Goal: Transaction & Acquisition: Purchase product/service

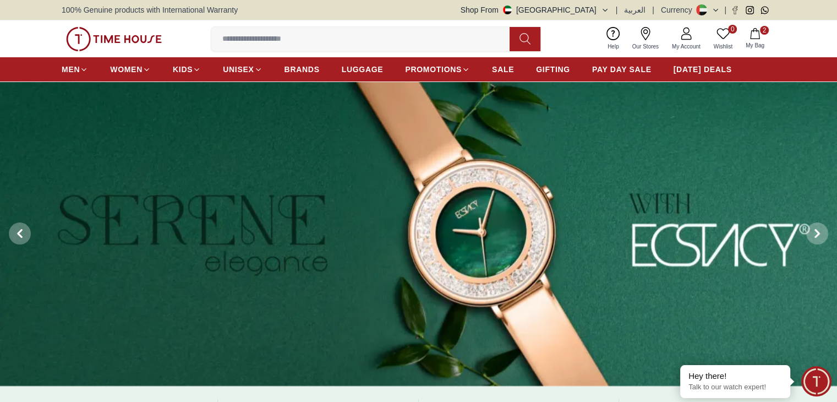
click at [607, 10] on icon "button" at bounding box center [605, 10] width 4 height 2
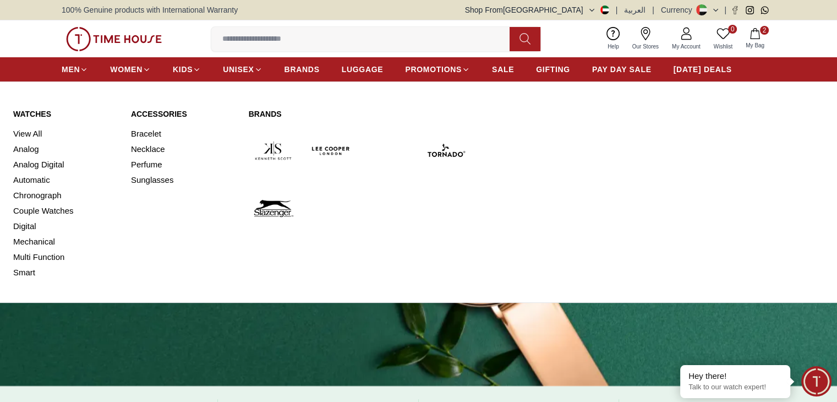
click at [39, 113] on link "Watches" at bounding box center [65, 113] width 105 height 11
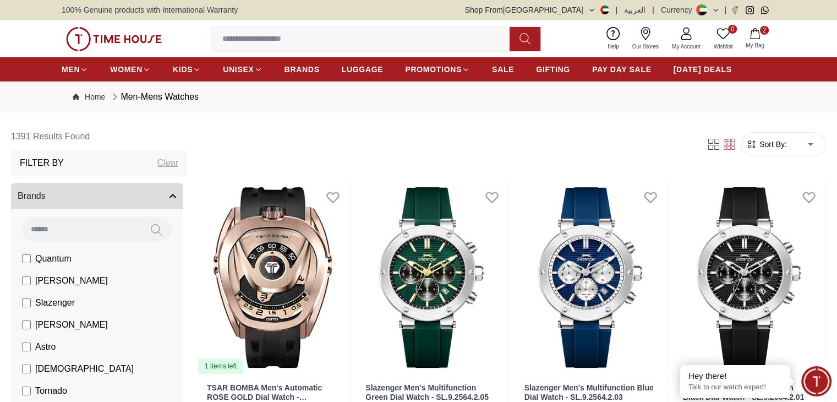
click at [187, 26] on div "0 Wishlist 2 My Bag Help Our Stores My Account 0 Wishlist 2 My Bag" at bounding box center [419, 38] width 714 height 37
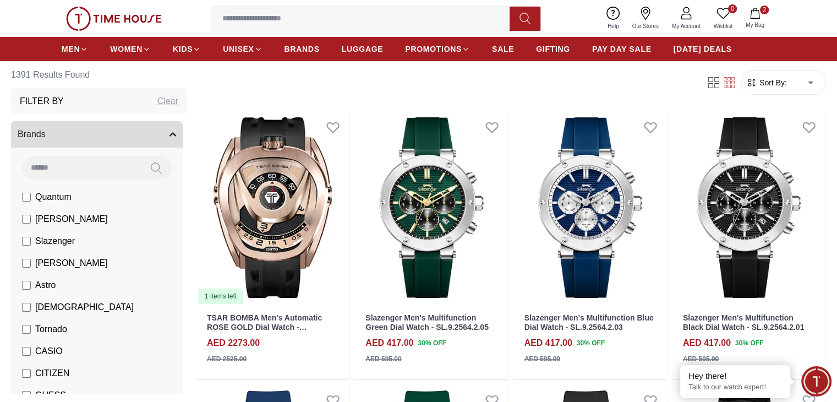
scroll to position [74, 0]
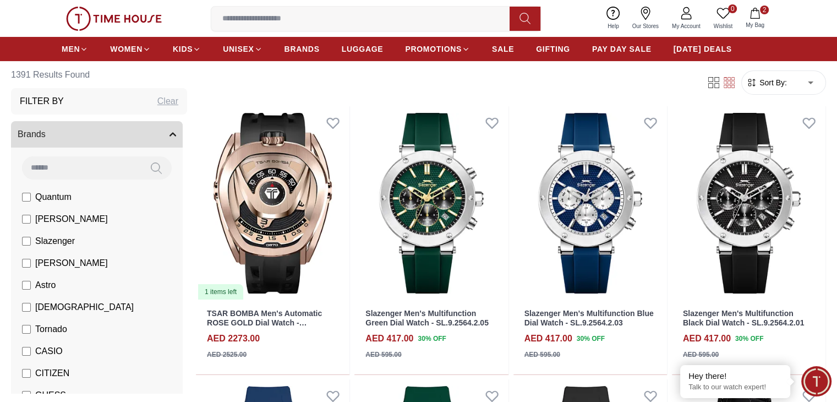
click at [183, 8] on div "0 Wishlist 2 My Bag Help Our Stores My Account 0 Wishlist 2 My Bag" at bounding box center [419, 18] width 714 height 37
click at [144, 12] on img at bounding box center [114, 19] width 96 height 24
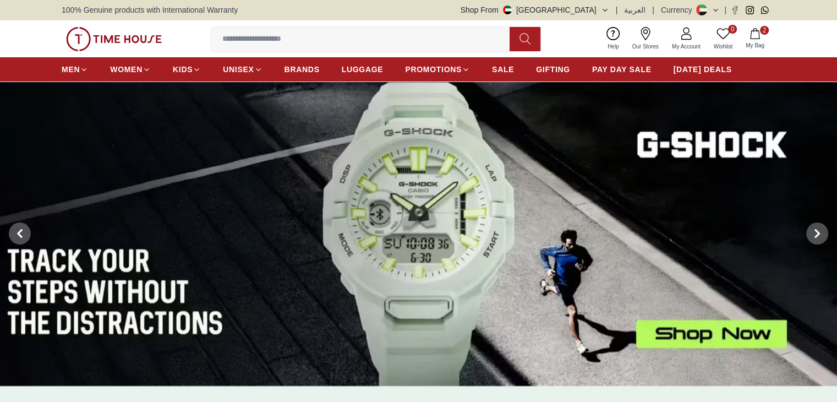
click at [34, 37] on div "0 Wishlist 2 My Bag Help Our Stores My Account 0 Wishlist 2 My Bag" at bounding box center [418, 38] width 837 height 37
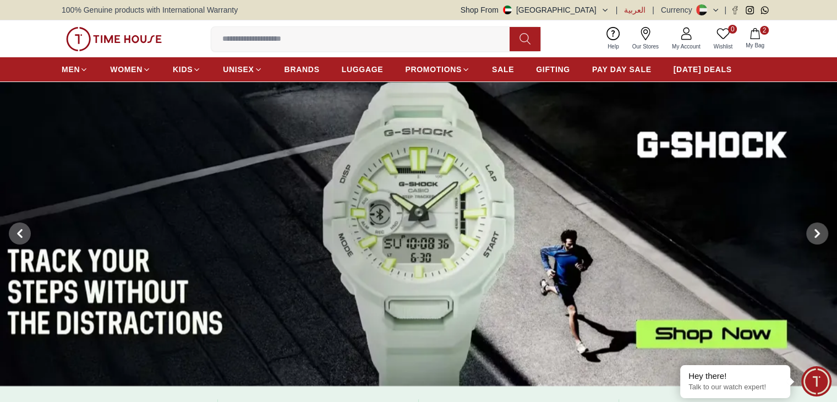
click at [632, 11] on span "العربية" at bounding box center [634, 9] width 21 height 11
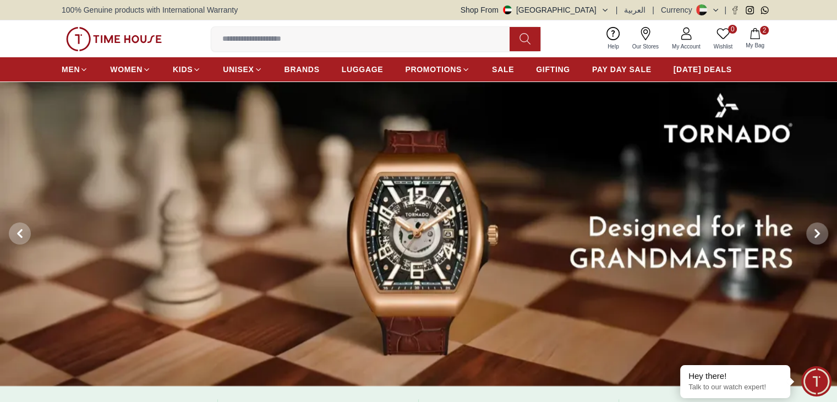
click at [10, 9] on div "100% Genuine products with International Warranty Shop From [GEOGRAPHIC_DATA] |…" at bounding box center [418, 10] width 837 height 20
